Goal: Obtain resource: Download file/media

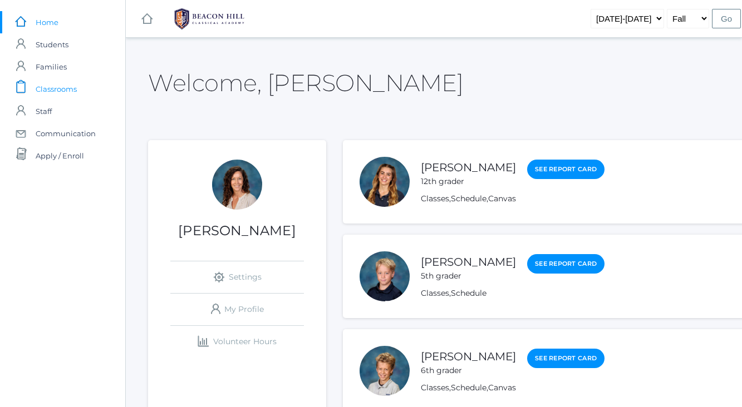
click at [57, 88] on span "Classrooms" at bounding box center [56, 89] width 41 height 22
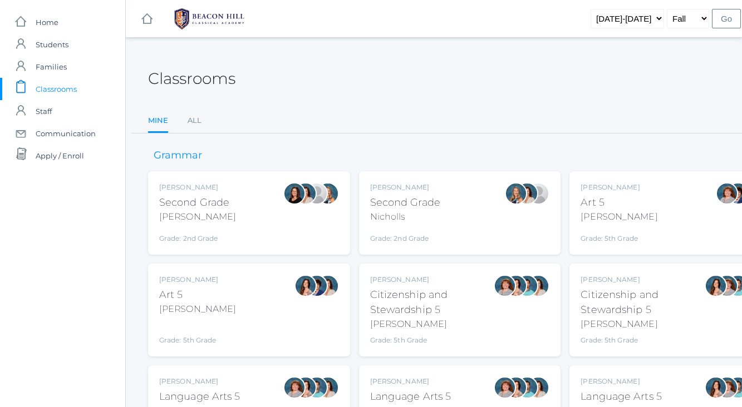
click at [261, 210] on div "[PERSON_NAME] Second Grade [PERSON_NAME] Grade: 2nd Grade 02LA" at bounding box center [249, 213] width 180 height 61
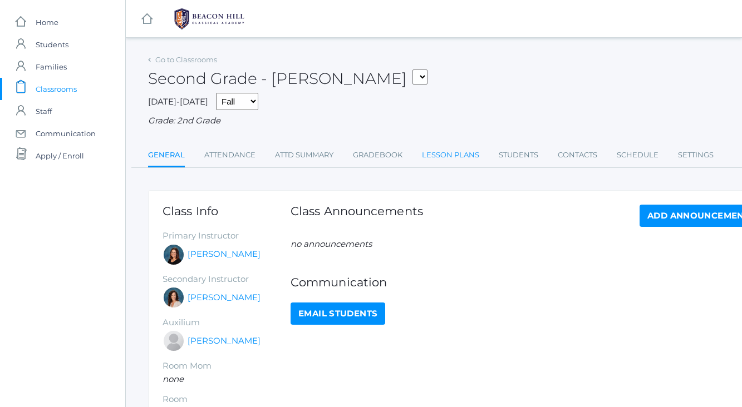
click at [438, 155] on link "Lesson Plans" at bounding box center [450, 155] width 57 height 22
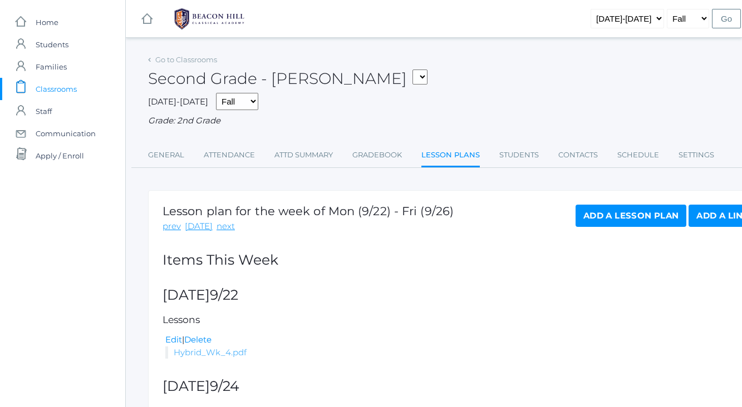
click at [228, 354] on link "Hybrid_Wk_4.pdf" at bounding box center [210, 352] width 73 height 11
